Goal: Information Seeking & Learning: Find specific fact

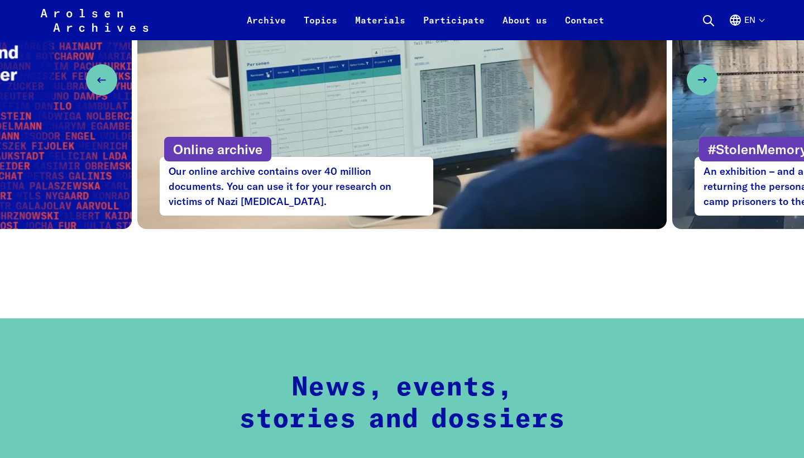
scroll to position [681, 0]
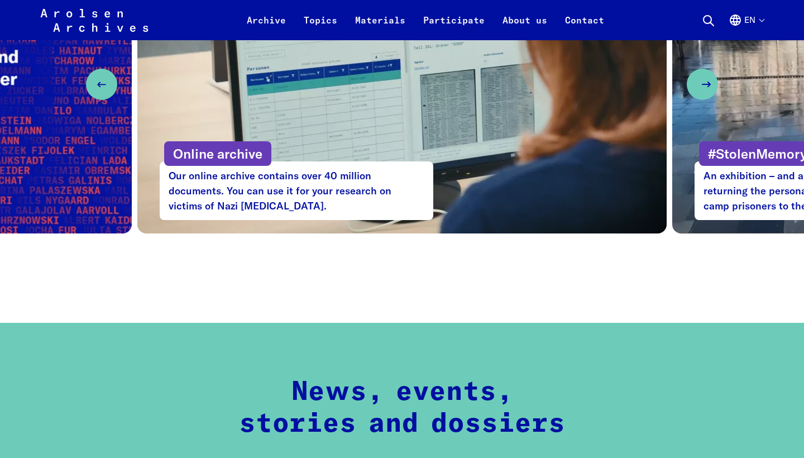
click at [704, 84] on use "Next slide" at bounding box center [706, 84] width 8 height 4
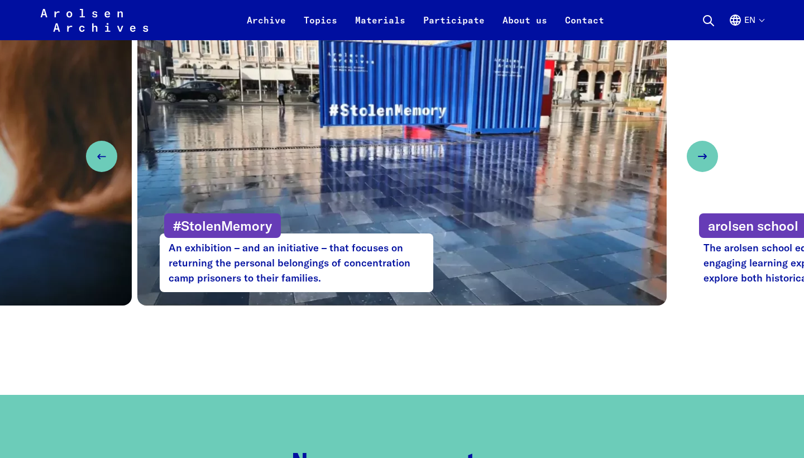
scroll to position [608, 0]
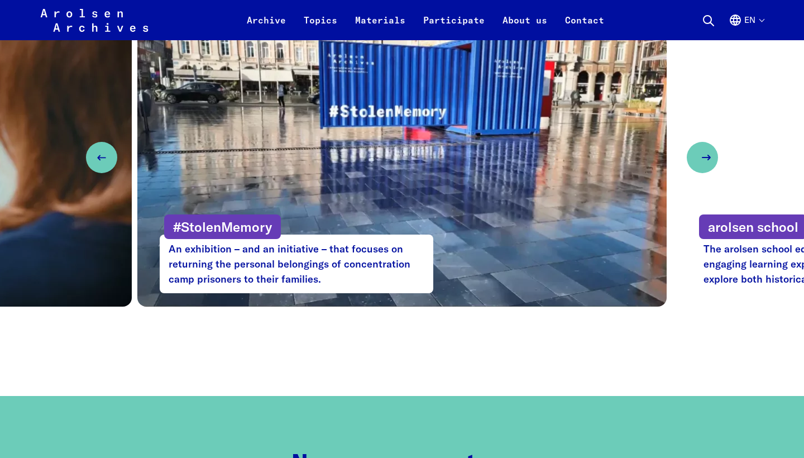
click at [709, 149] on button "Next slide" at bounding box center [702, 157] width 31 height 31
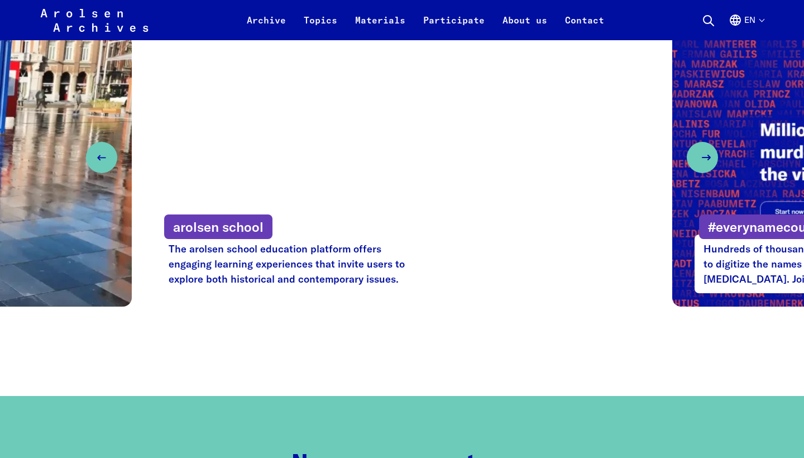
click at [709, 149] on button "Next slide" at bounding box center [702, 157] width 31 height 31
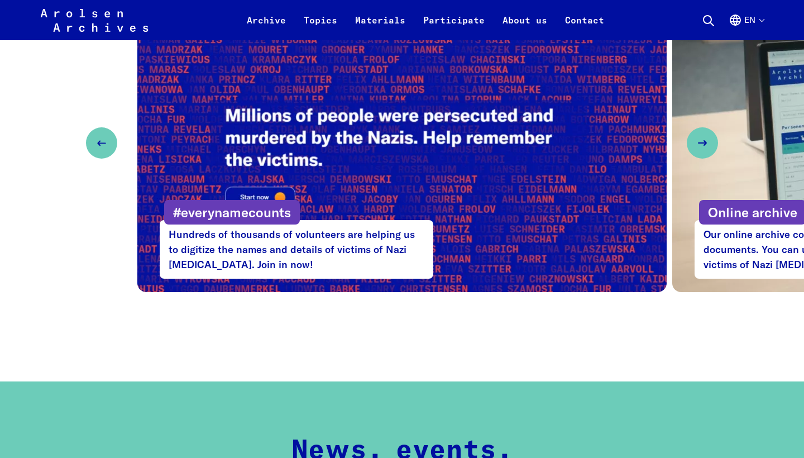
scroll to position [623, 0]
click at [695, 146] on button "Next slide" at bounding box center [702, 142] width 31 height 31
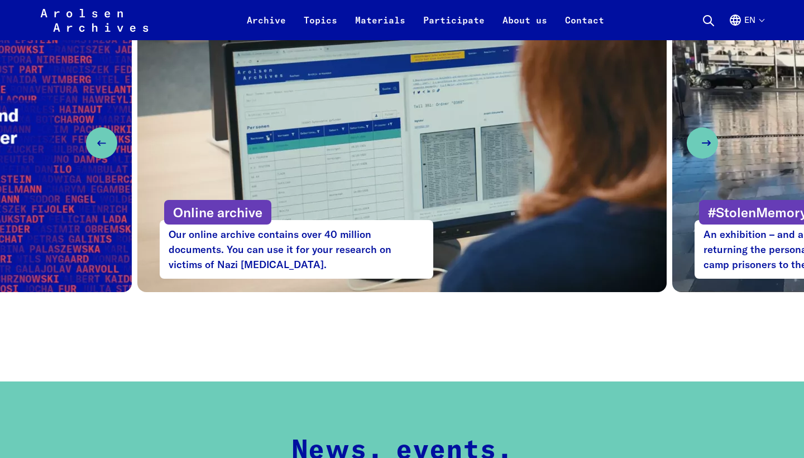
click at [695, 146] on button "Next slide" at bounding box center [702, 142] width 31 height 31
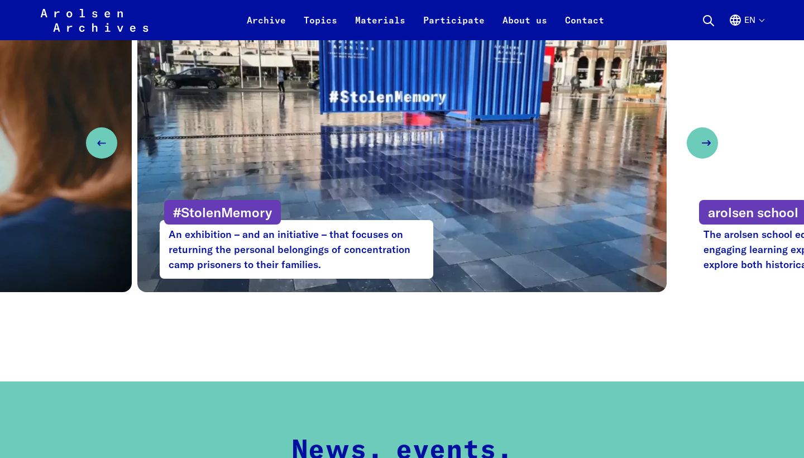
click at [695, 146] on button "Next slide" at bounding box center [702, 142] width 31 height 31
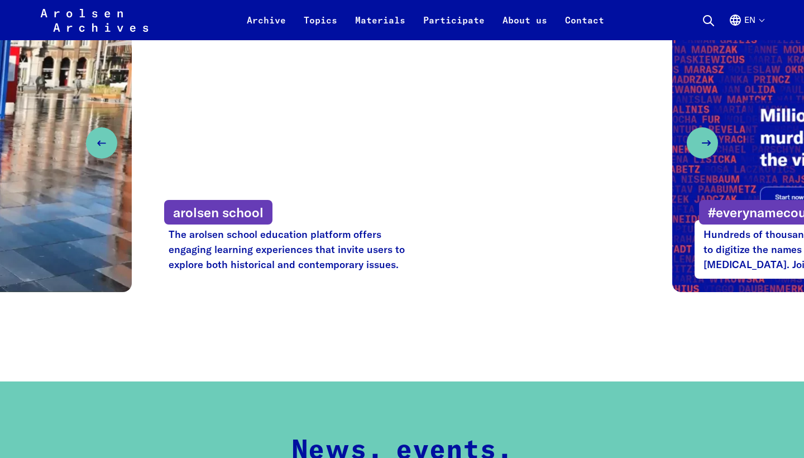
click at [695, 146] on button "Next slide" at bounding box center [702, 142] width 31 height 31
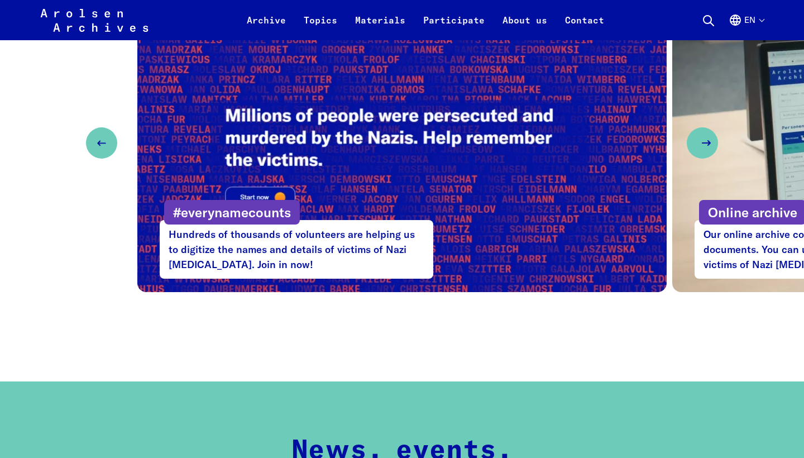
click at [695, 146] on button "Next slide" at bounding box center [702, 142] width 31 height 31
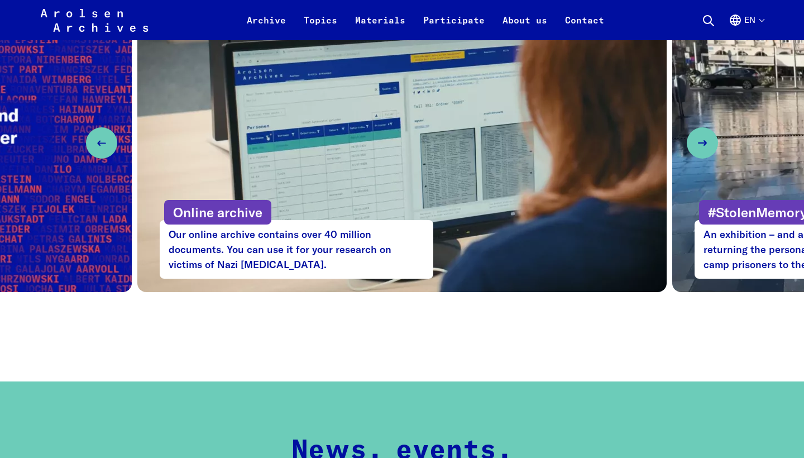
click at [753, 17] on button "en" at bounding box center [746, 26] width 35 height 27
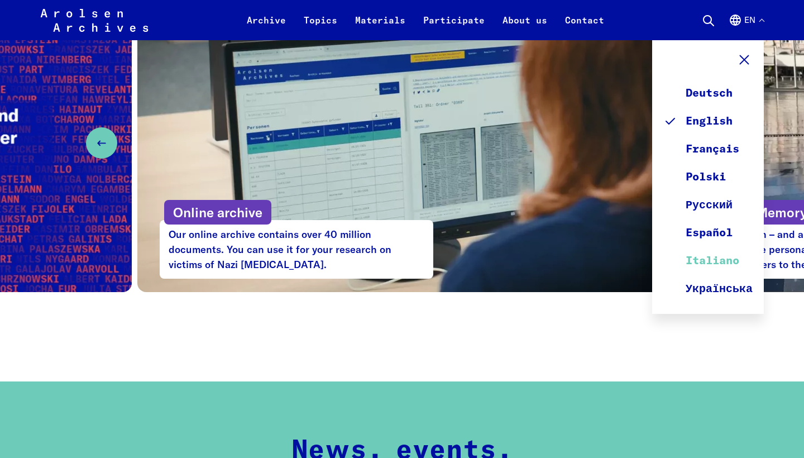
click at [720, 255] on link "Italiano" at bounding box center [707, 261] width 89 height 28
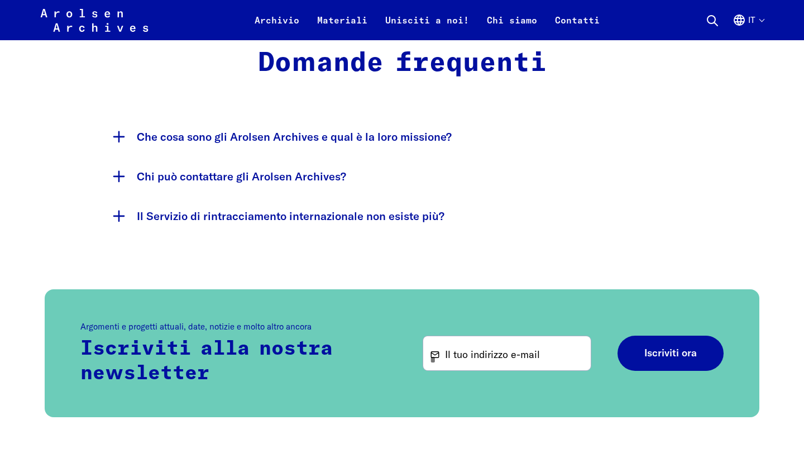
scroll to position [2258, 0]
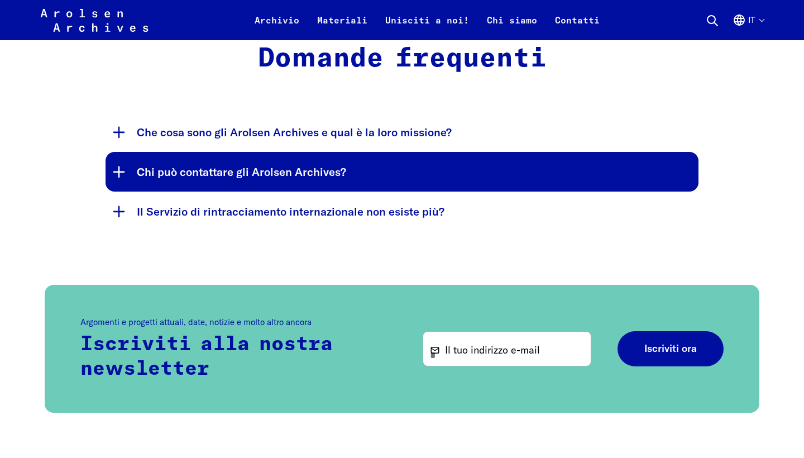
click at [332, 174] on button "Chi può contattare gli Arolsen Archives?" at bounding box center [402, 172] width 593 height 40
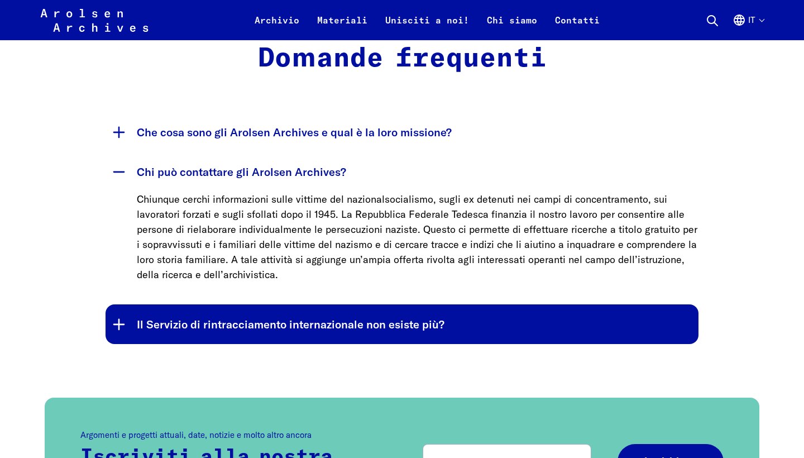
click at [367, 316] on button "Il Servizio di rintracciamento internazionale non esiste più?" at bounding box center [402, 324] width 593 height 40
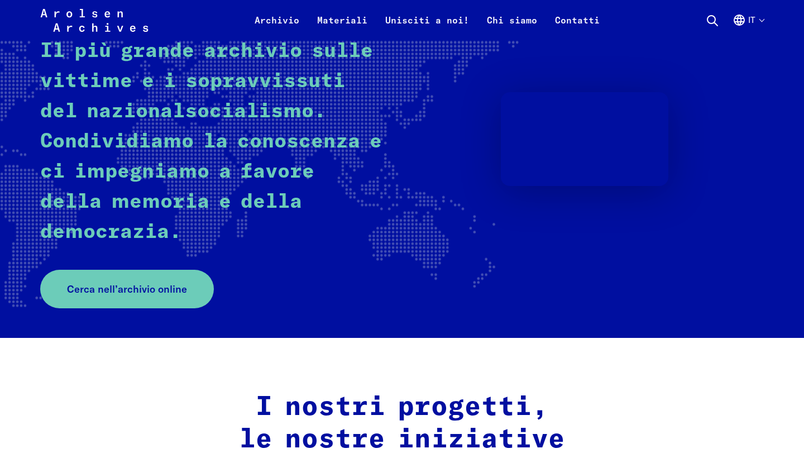
scroll to position [147, 0]
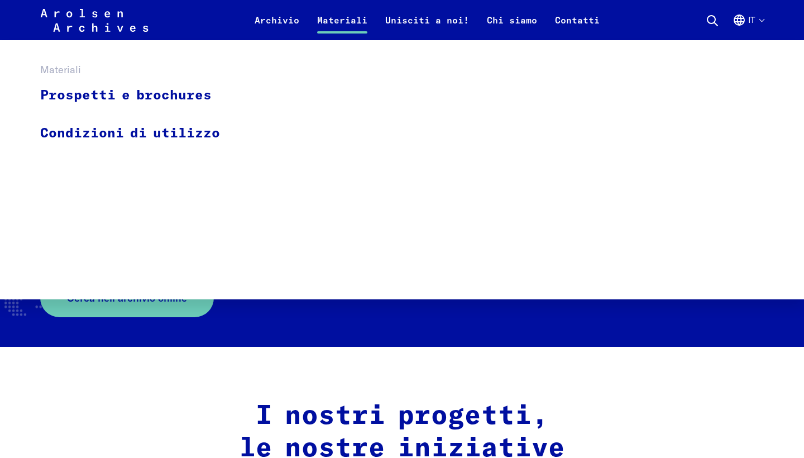
click at [359, 23] on link "Materiali" at bounding box center [342, 26] width 68 height 27
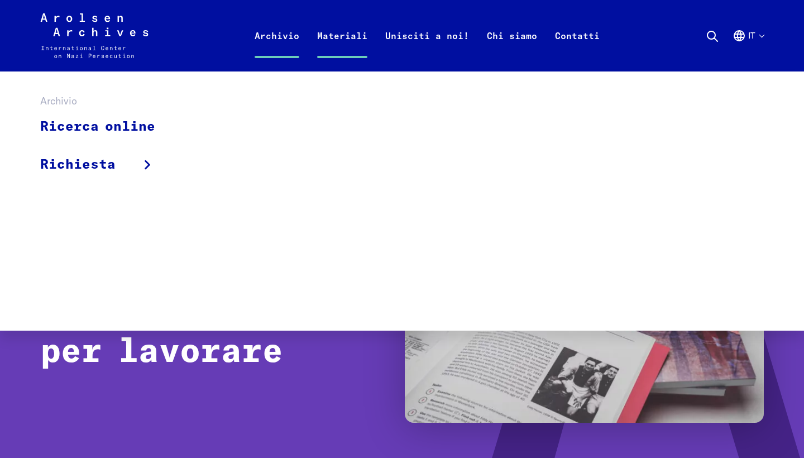
click at [278, 33] on link "Archivio" at bounding box center [277, 49] width 63 height 45
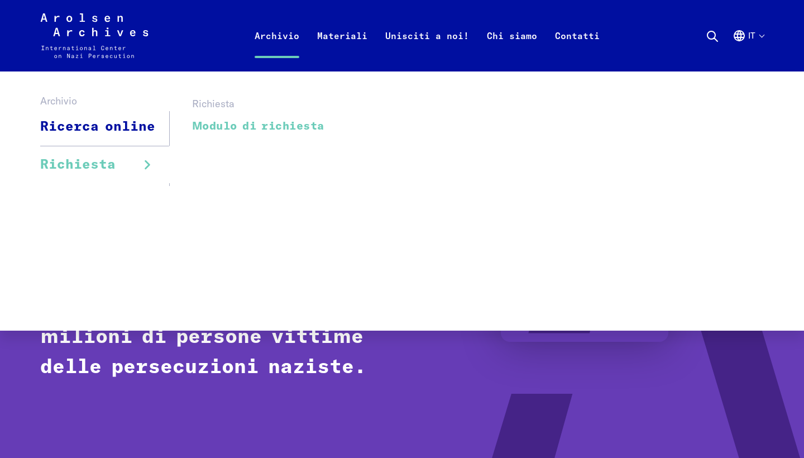
click at [213, 126] on link "Modulo di richiesta" at bounding box center [258, 125] width 132 height 25
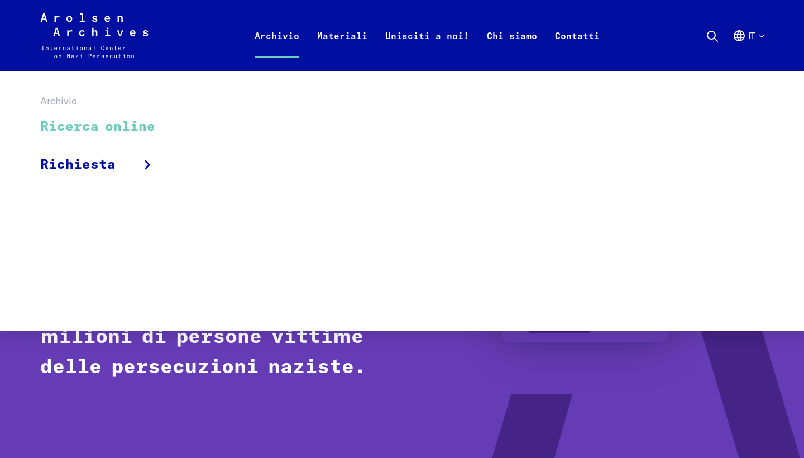
click at [78, 132] on link "Ricerca online" at bounding box center [105, 126] width 130 height 37
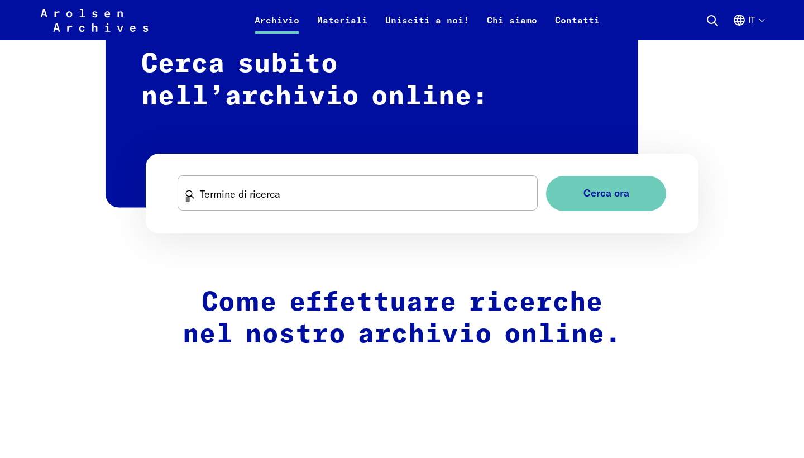
scroll to position [670, 0]
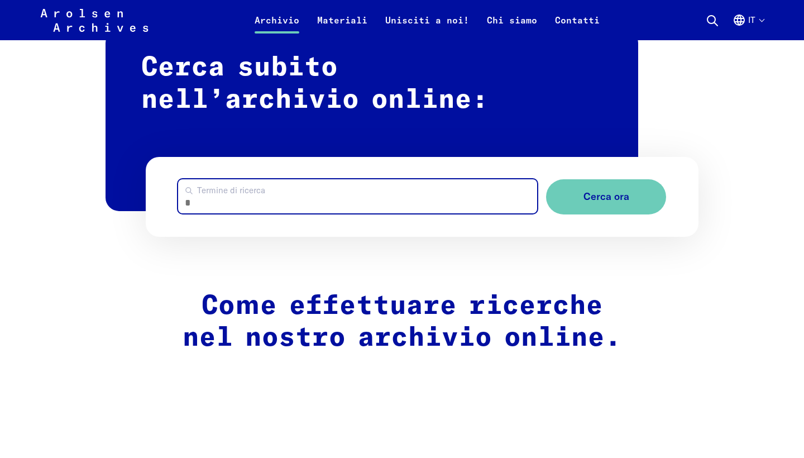
click at [359, 206] on input "Termine di ricerca" at bounding box center [358, 196] width 360 height 34
type input "**********"
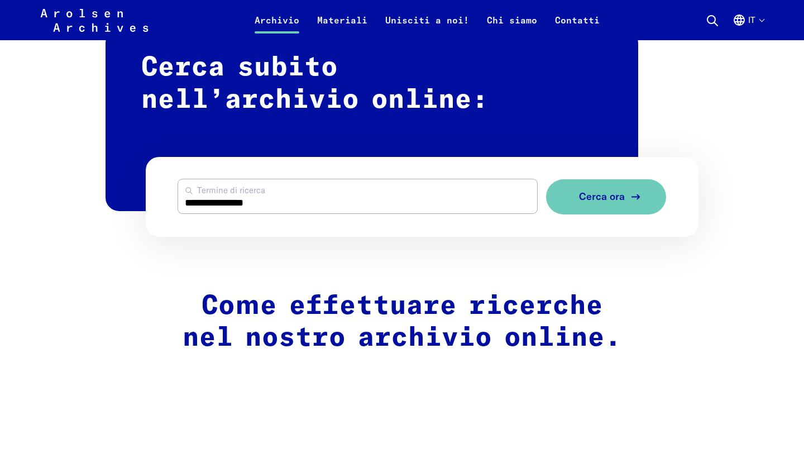
click at [626, 192] on button "Cerca ora" at bounding box center [606, 196] width 120 height 35
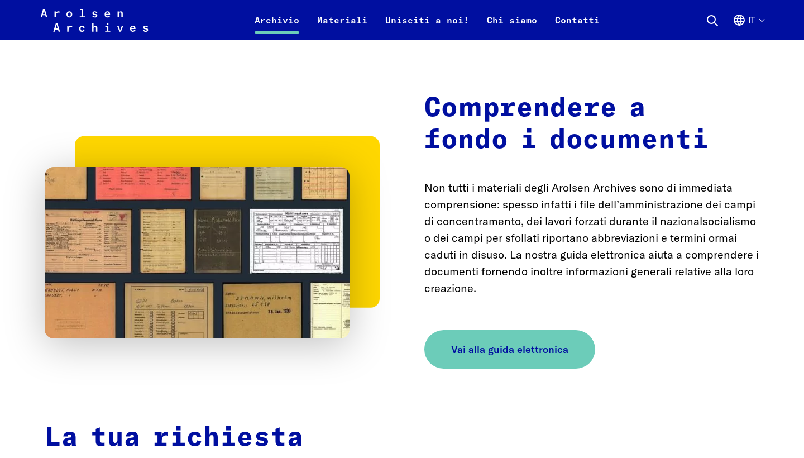
scroll to position [1652, 0]
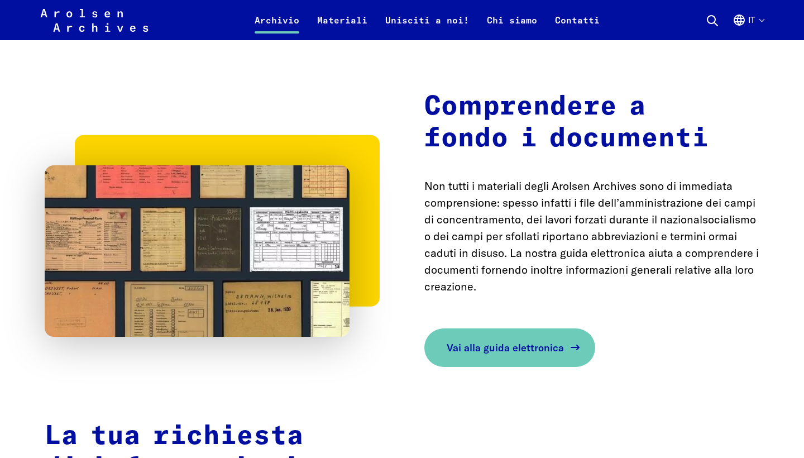
click at [493, 348] on link "Vai alla guida elettronica" at bounding box center [509, 347] width 171 height 39
